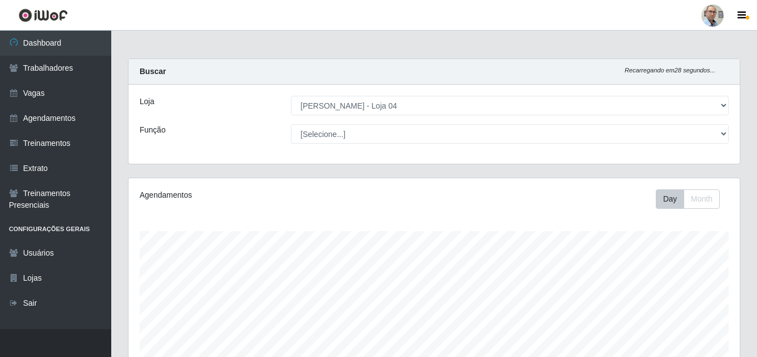
select select "251"
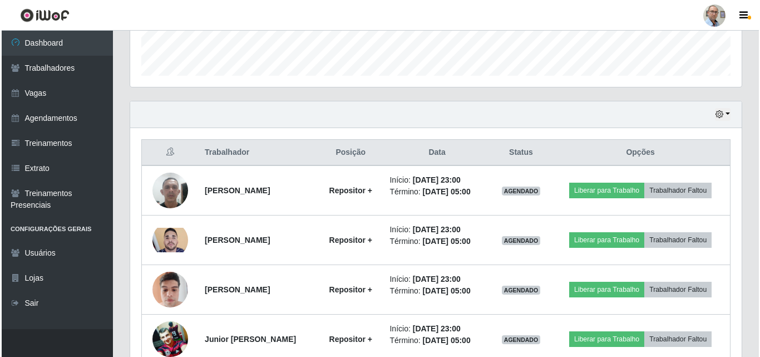
scroll to position [407, 0]
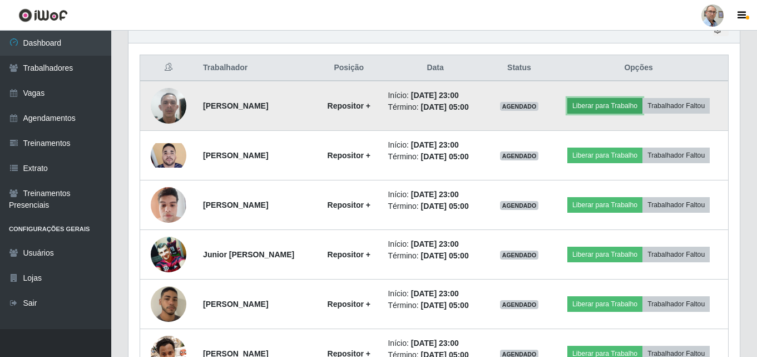
click at [617, 105] on button "Liberar para Trabalho" at bounding box center [605, 106] width 75 height 16
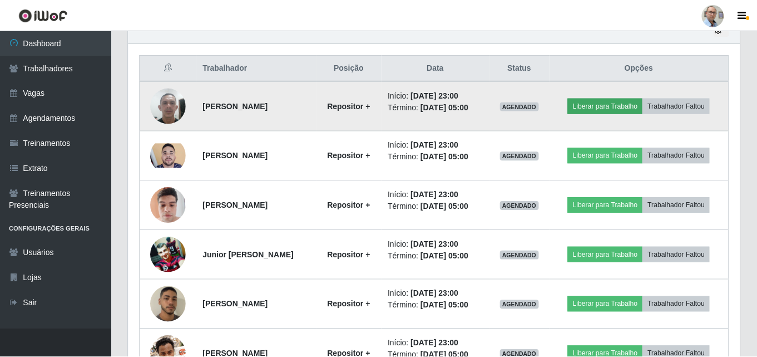
scroll to position [231, 606]
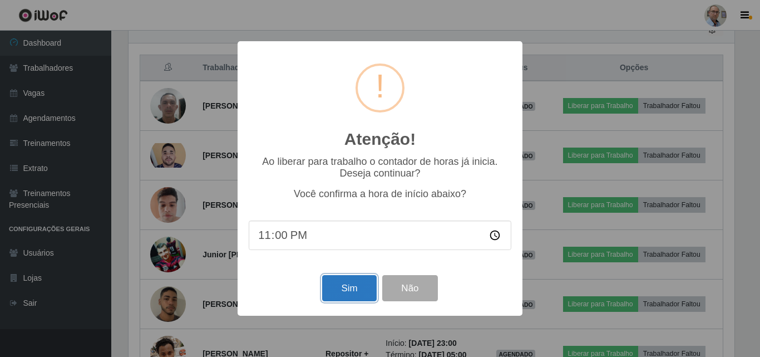
click at [360, 293] on button "Sim" at bounding box center [349, 288] width 54 height 26
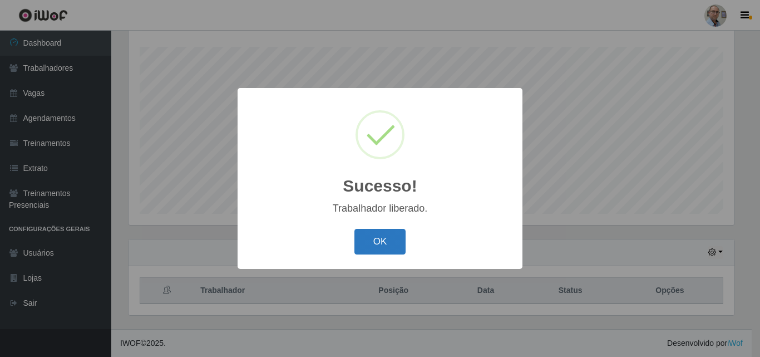
click at [385, 238] on button "OK" at bounding box center [380, 242] width 52 height 26
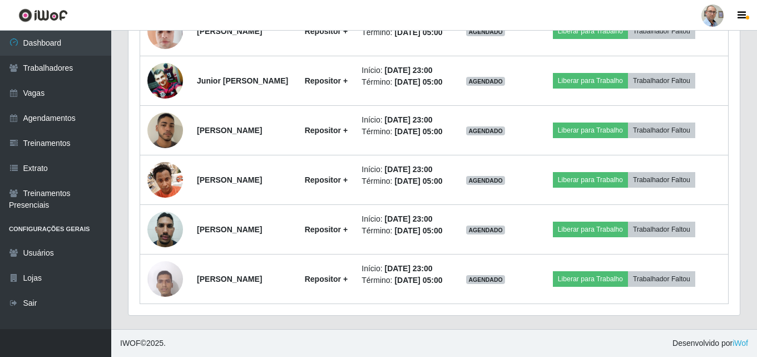
scroll to position [741, 0]
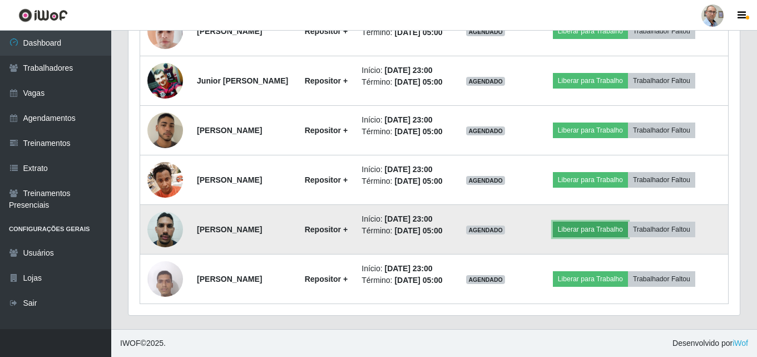
click at [596, 221] on button "Liberar para Trabalho" at bounding box center [590, 229] width 75 height 16
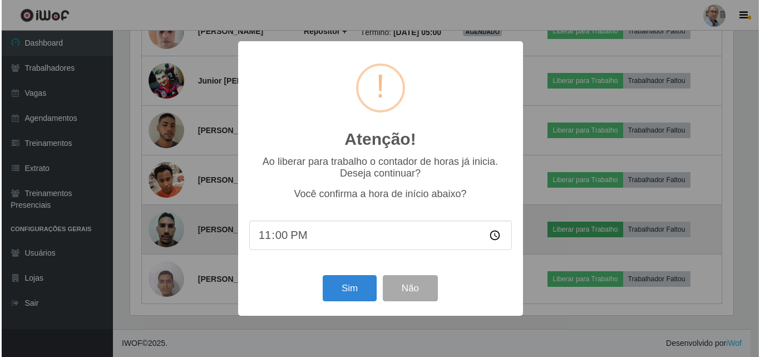
scroll to position [231, 606]
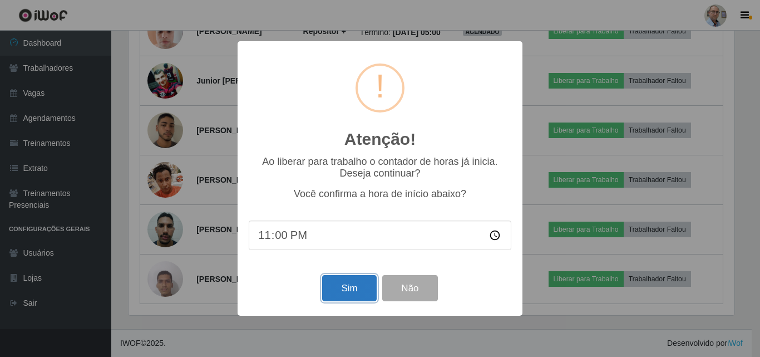
click at [347, 289] on button "Sim" at bounding box center [349, 288] width 54 height 26
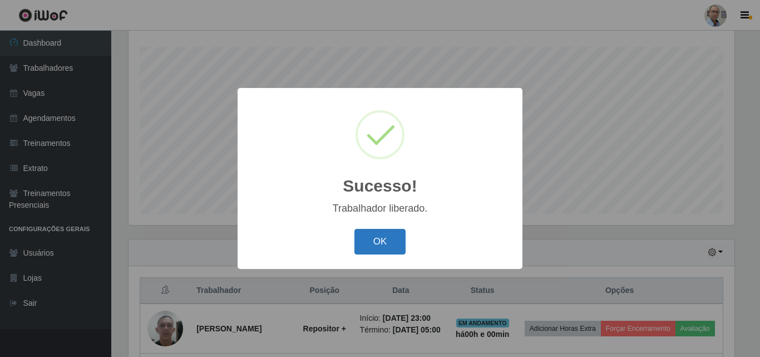
click at [388, 240] on button "OK" at bounding box center [380, 242] width 52 height 26
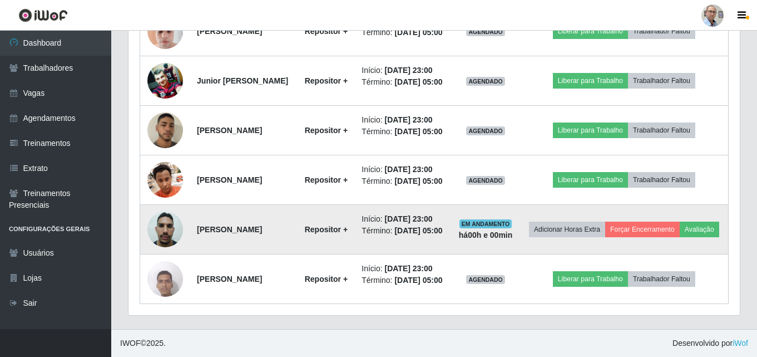
scroll to position [629, 0]
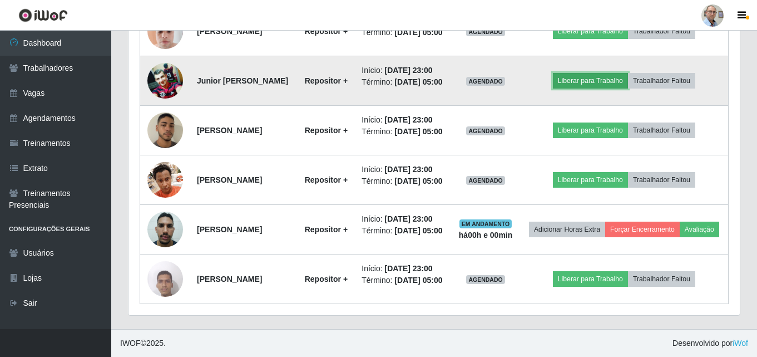
click at [583, 88] on button "Liberar para Trabalho" at bounding box center [590, 81] width 75 height 16
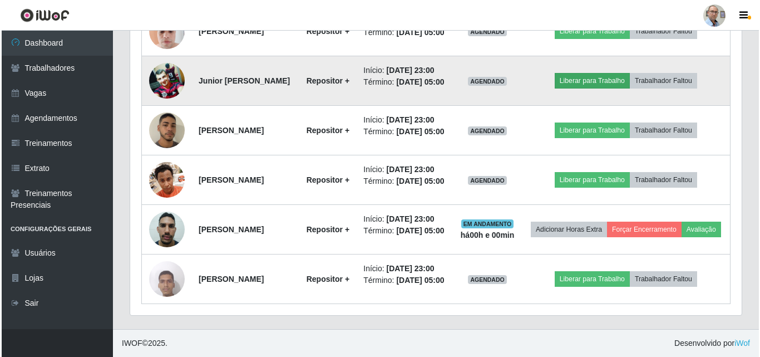
scroll to position [0, 0]
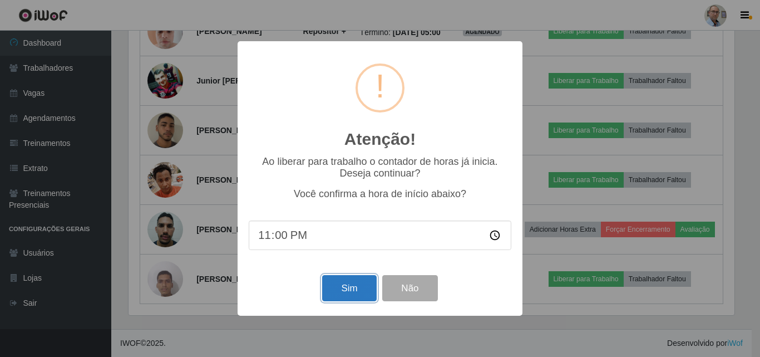
click at [352, 288] on button "Sim" at bounding box center [349, 288] width 54 height 26
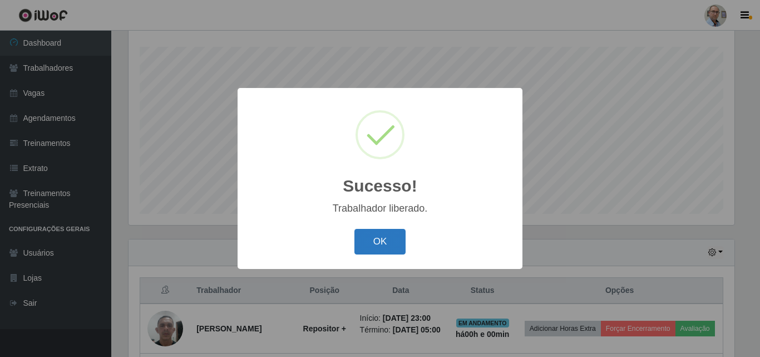
click at [389, 250] on button "OK" at bounding box center [380, 242] width 52 height 26
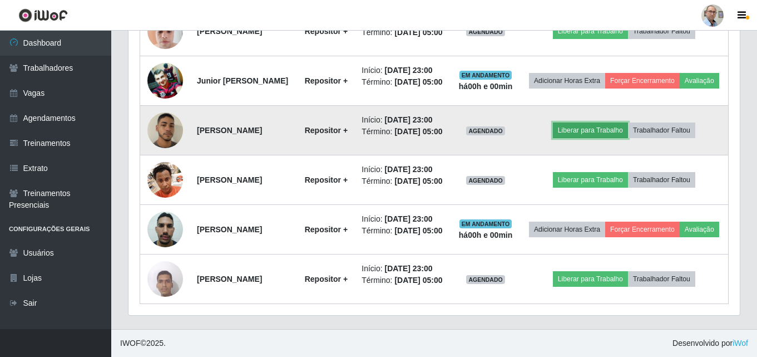
click at [615, 138] on button "Liberar para Trabalho" at bounding box center [590, 130] width 75 height 16
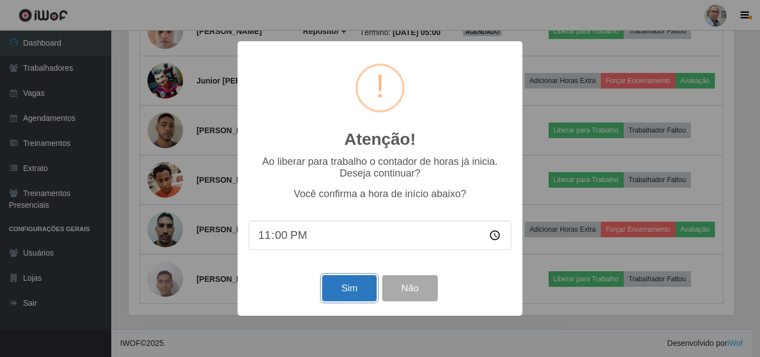
click at [341, 287] on button "Sim" at bounding box center [349, 288] width 54 height 26
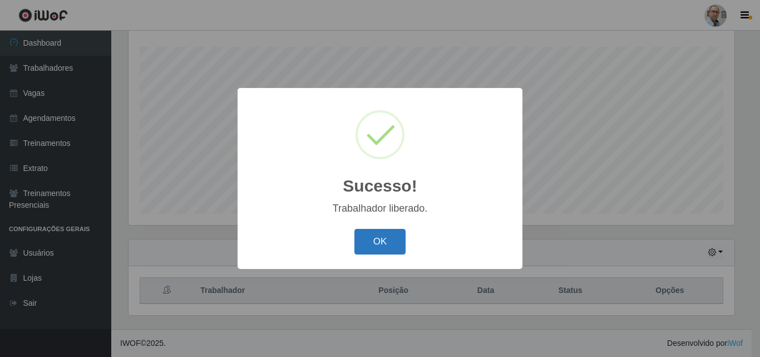
click at [392, 243] on button "OK" at bounding box center [380, 242] width 52 height 26
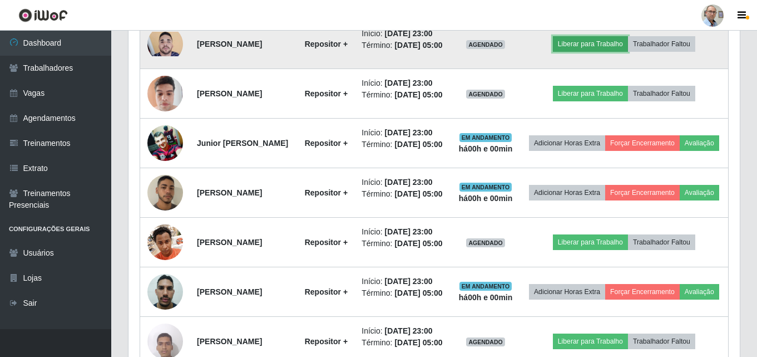
click at [578, 52] on button "Liberar para Trabalho" at bounding box center [590, 44] width 75 height 16
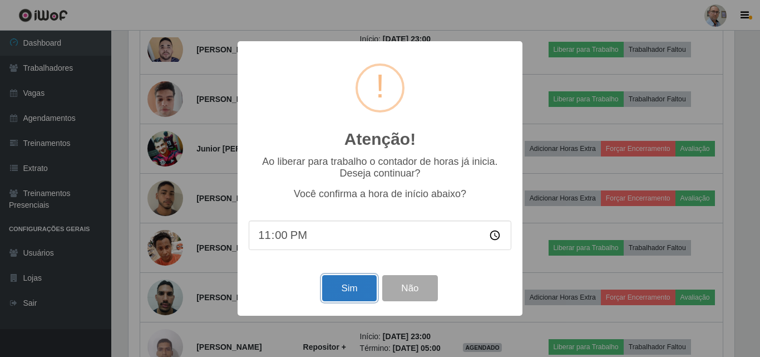
click at [357, 283] on button "Sim" at bounding box center [349, 288] width 54 height 26
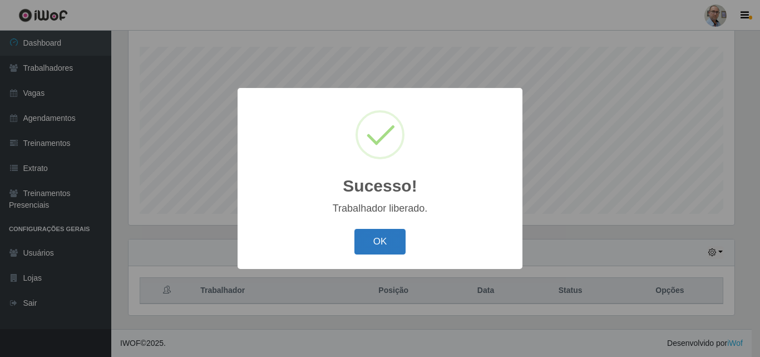
click at [403, 238] on button "OK" at bounding box center [380, 242] width 52 height 26
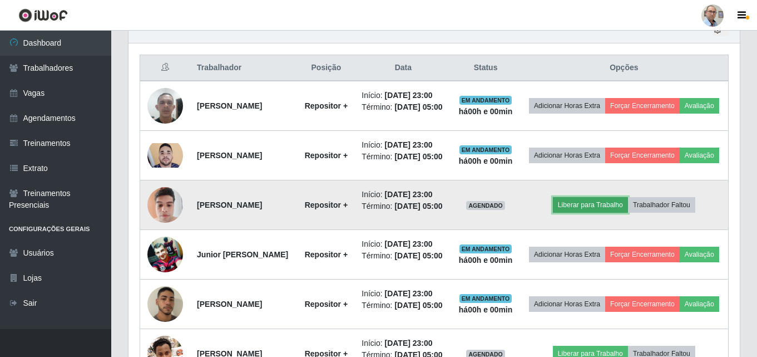
click at [611, 213] on button "Liberar para Trabalho" at bounding box center [590, 205] width 75 height 16
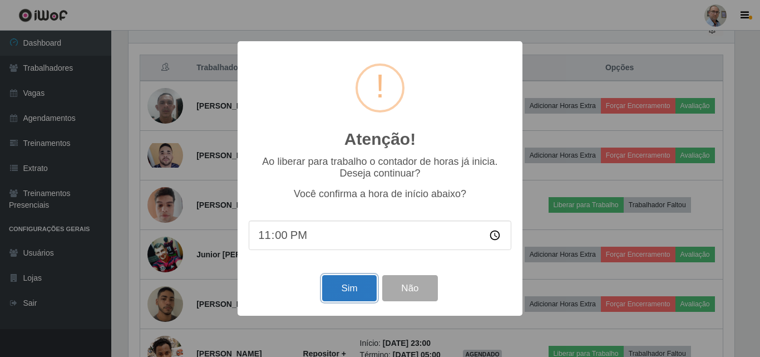
click at [344, 294] on button "Sim" at bounding box center [349, 288] width 54 height 26
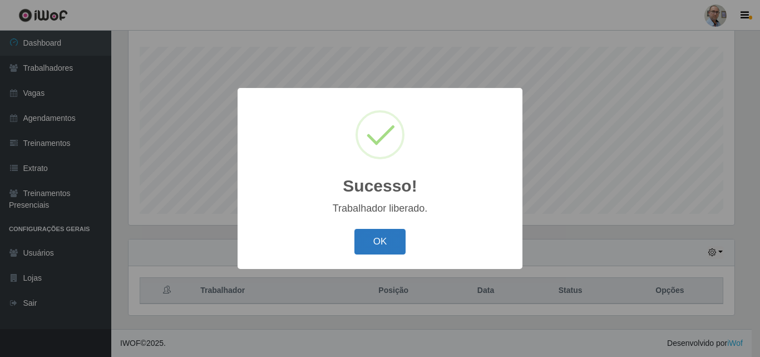
click at [392, 244] on button "OK" at bounding box center [380, 242] width 52 height 26
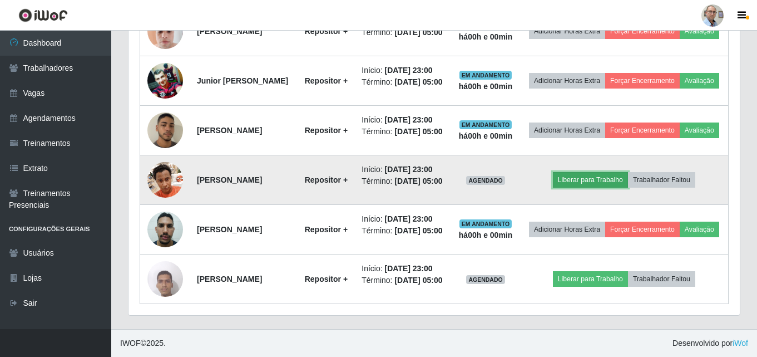
click at [589, 172] on button "Liberar para Trabalho" at bounding box center [590, 180] width 75 height 16
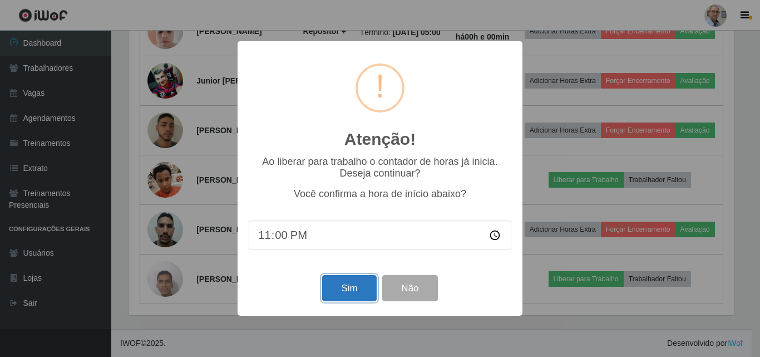
click at [349, 281] on button "Sim" at bounding box center [349, 288] width 54 height 26
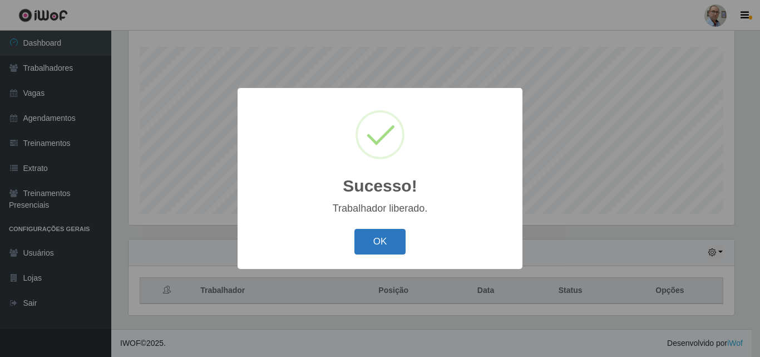
click at [389, 243] on button "OK" at bounding box center [380, 242] width 52 height 26
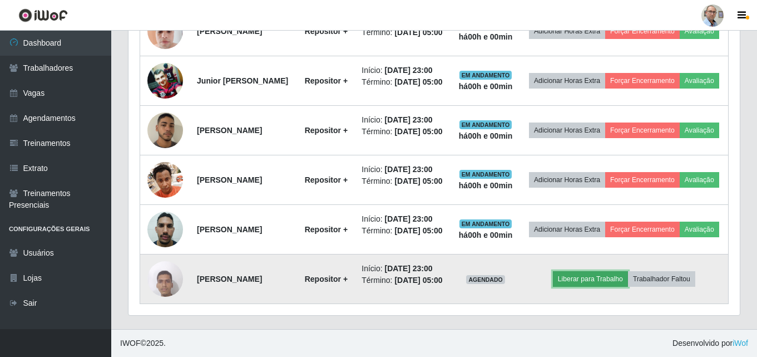
click at [595, 272] on button "Liberar para Trabalho" at bounding box center [590, 279] width 75 height 16
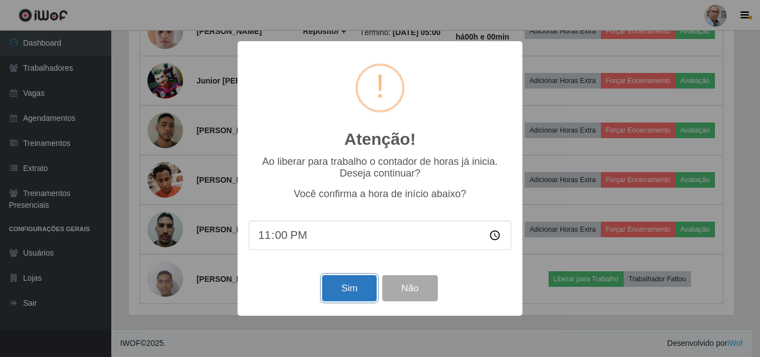
click at [349, 295] on button "Sim" at bounding box center [349, 288] width 54 height 26
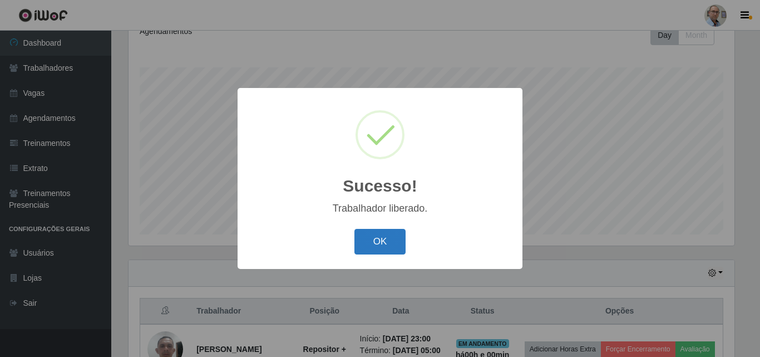
click at [389, 248] on button "OK" at bounding box center [380, 242] width 52 height 26
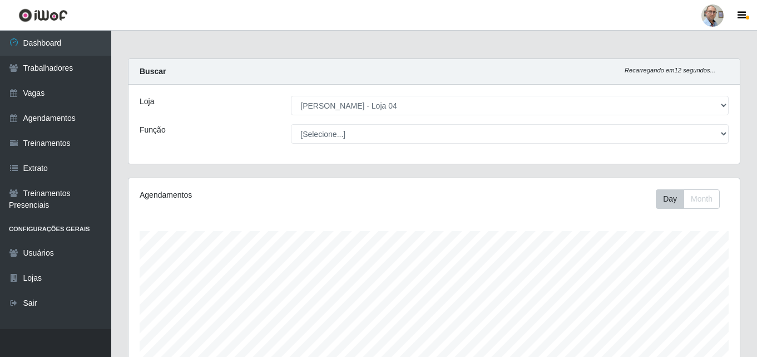
click at [198, 16] on header "Perfil Alterar Senha Sair" at bounding box center [378, 15] width 757 height 31
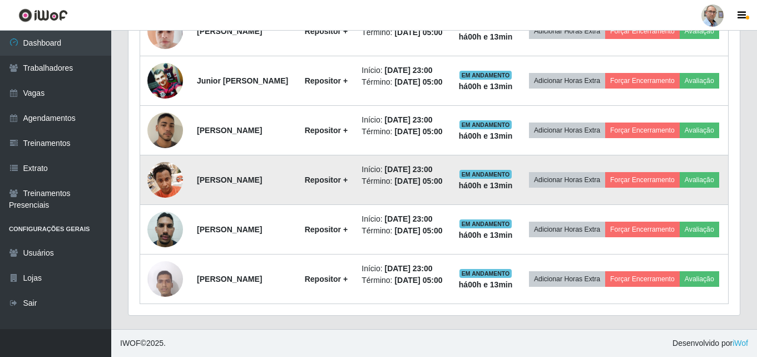
scroll to position [685, 0]
click at [175, 185] on img at bounding box center [165, 179] width 36 height 47
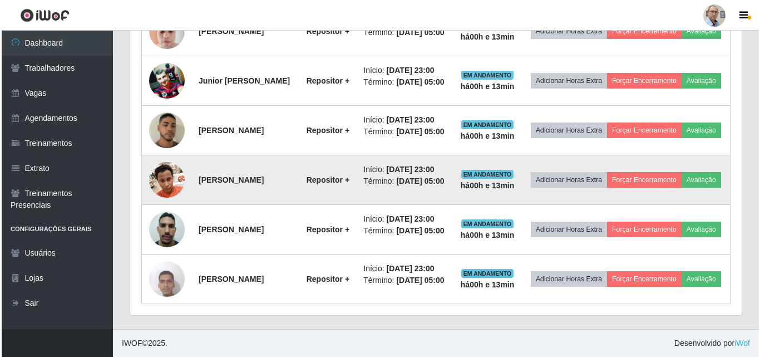
scroll to position [231, 606]
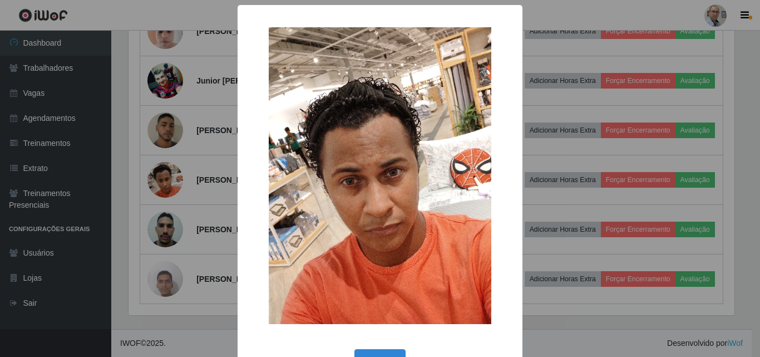
click at [159, 212] on div "× OK Cancel" at bounding box center [380, 178] width 760 height 357
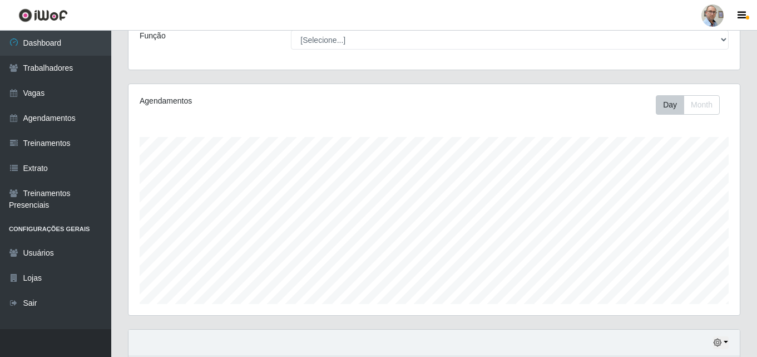
scroll to position [0, 0]
